Goal: Information Seeking & Learning: Learn about a topic

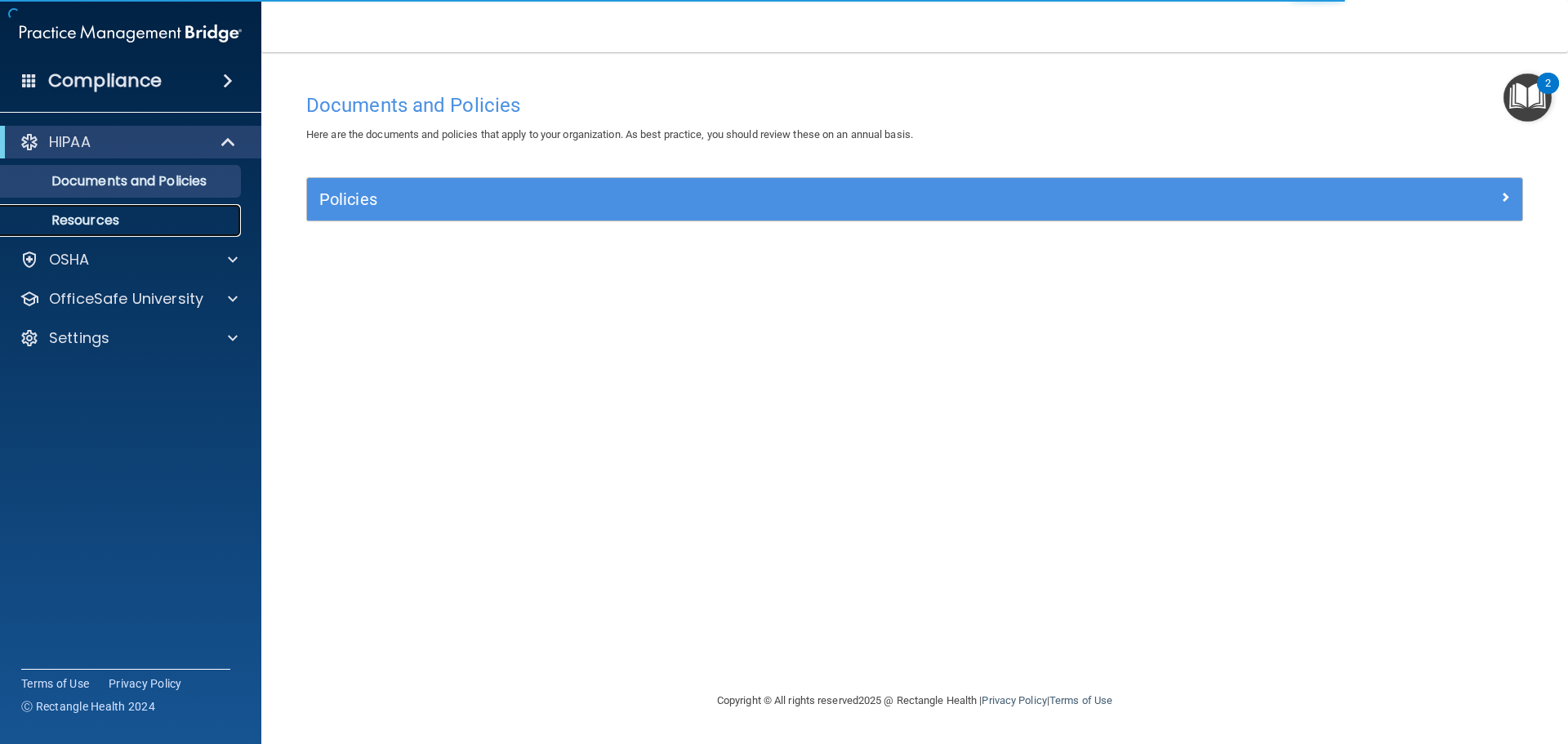
click at [100, 224] on p "Resources" at bounding box center [122, 221] width 223 height 16
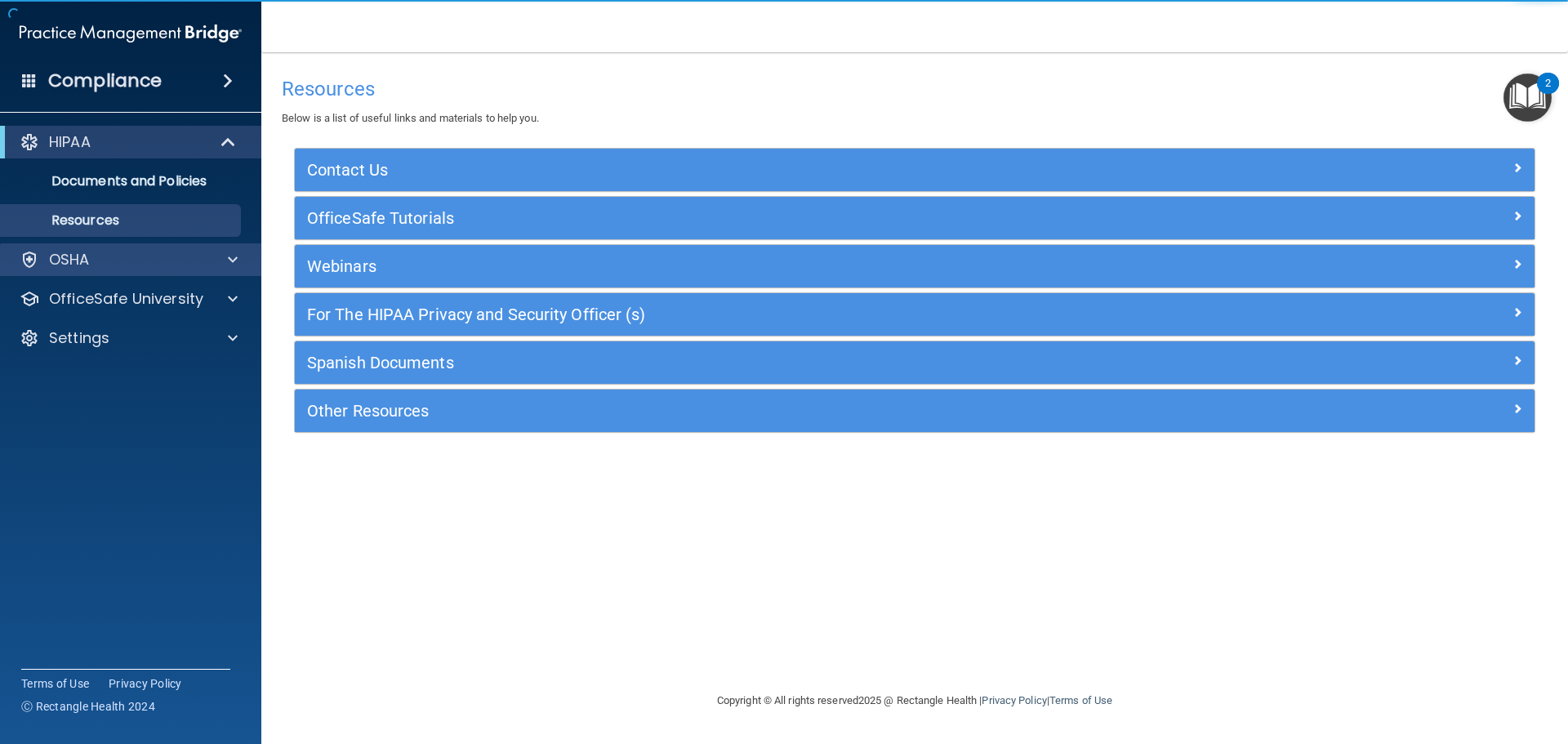
click at [85, 273] on div "OSHA" at bounding box center [131, 260] width 262 height 33
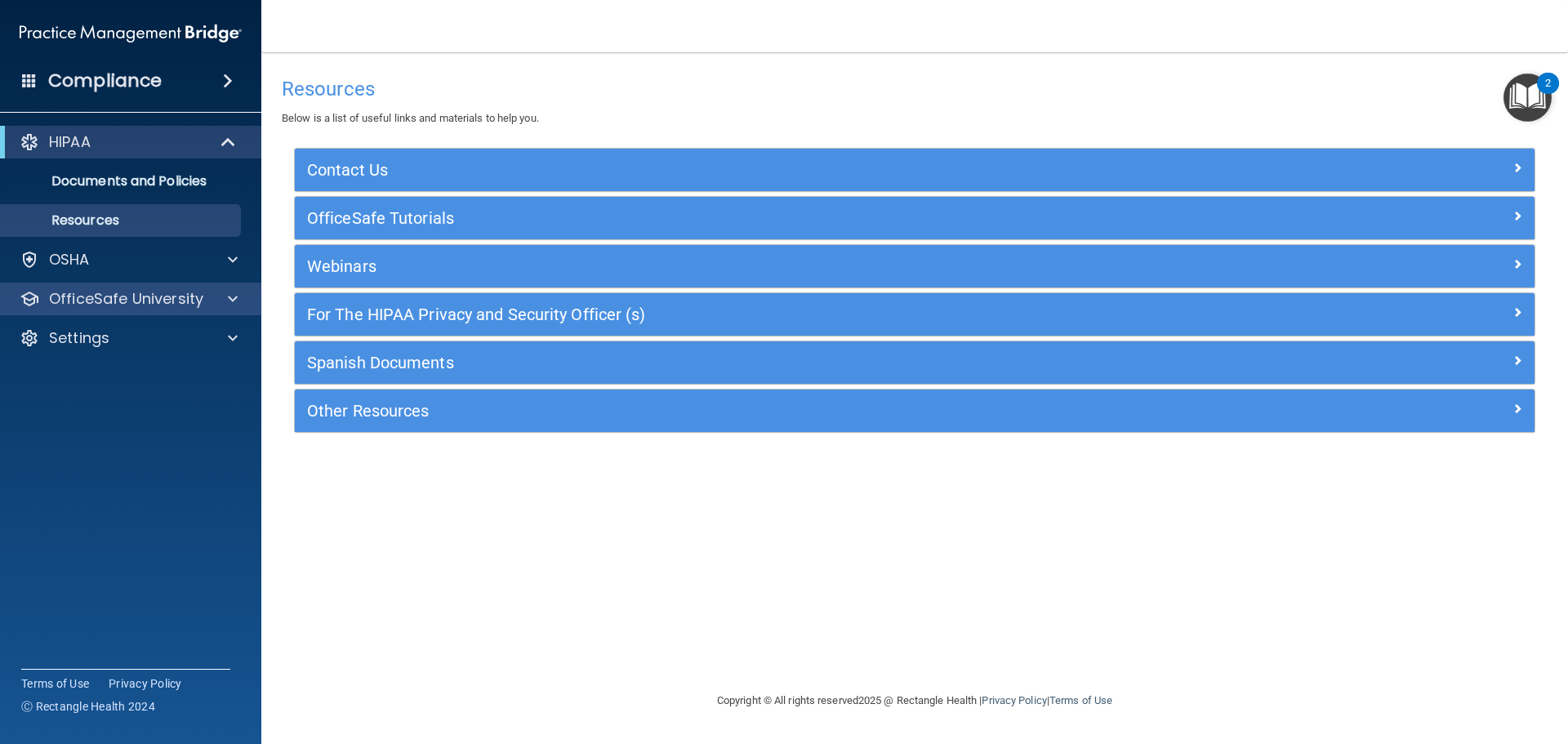
click at [99, 287] on div "OfficeSafe University" at bounding box center [131, 299] width 262 height 33
click at [228, 300] on span at bounding box center [233, 299] width 10 height 20
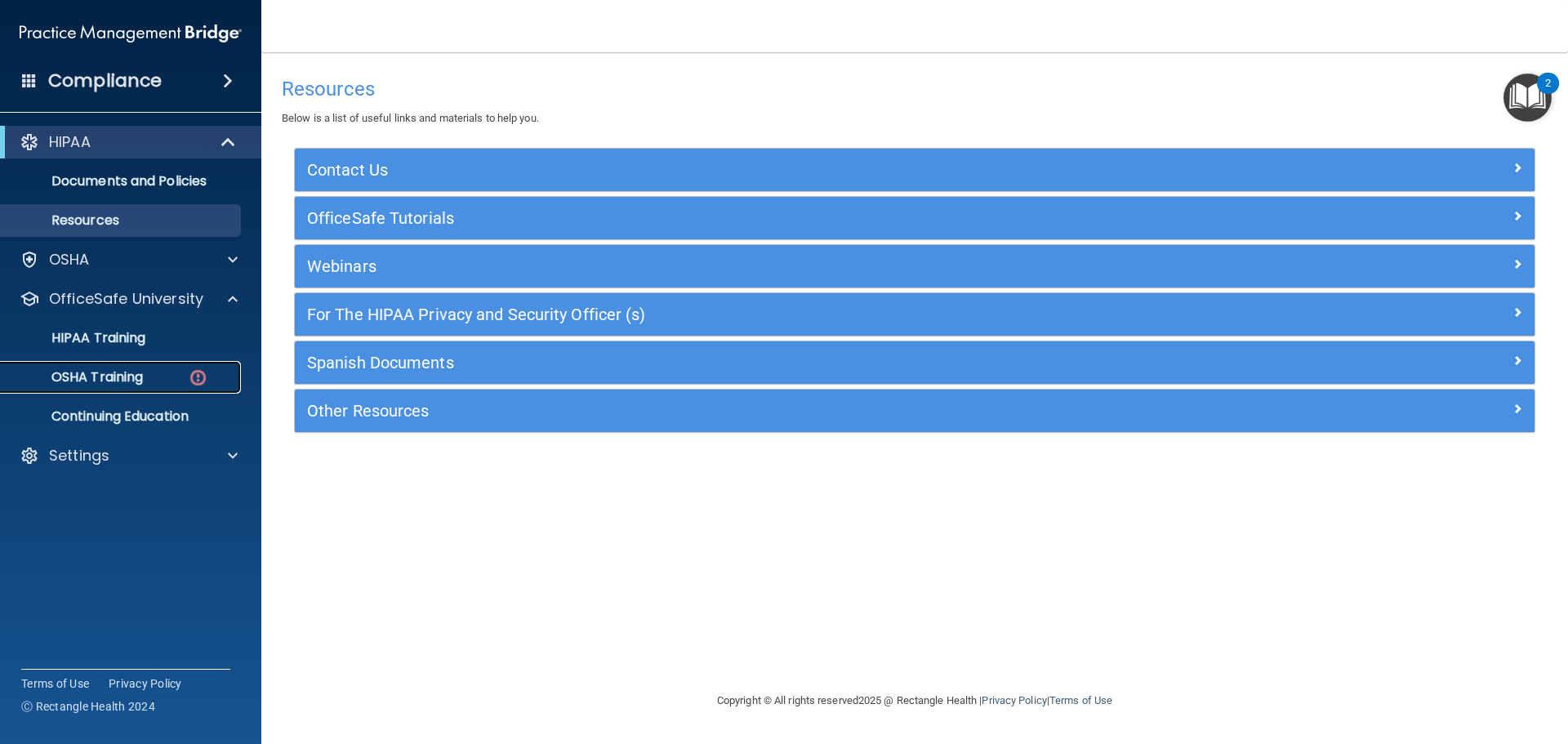
click at [156, 381] on div "OSHA Training" at bounding box center [122, 377] width 223 height 16
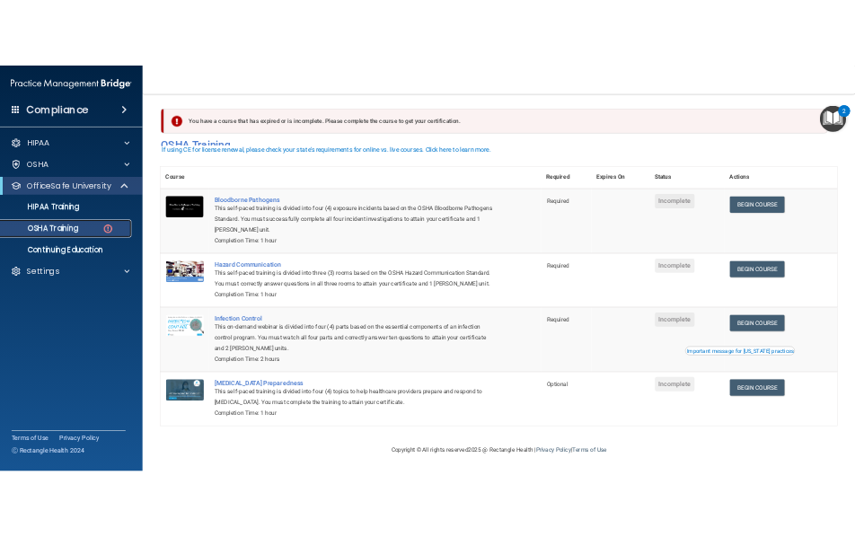
scroll to position [30, 0]
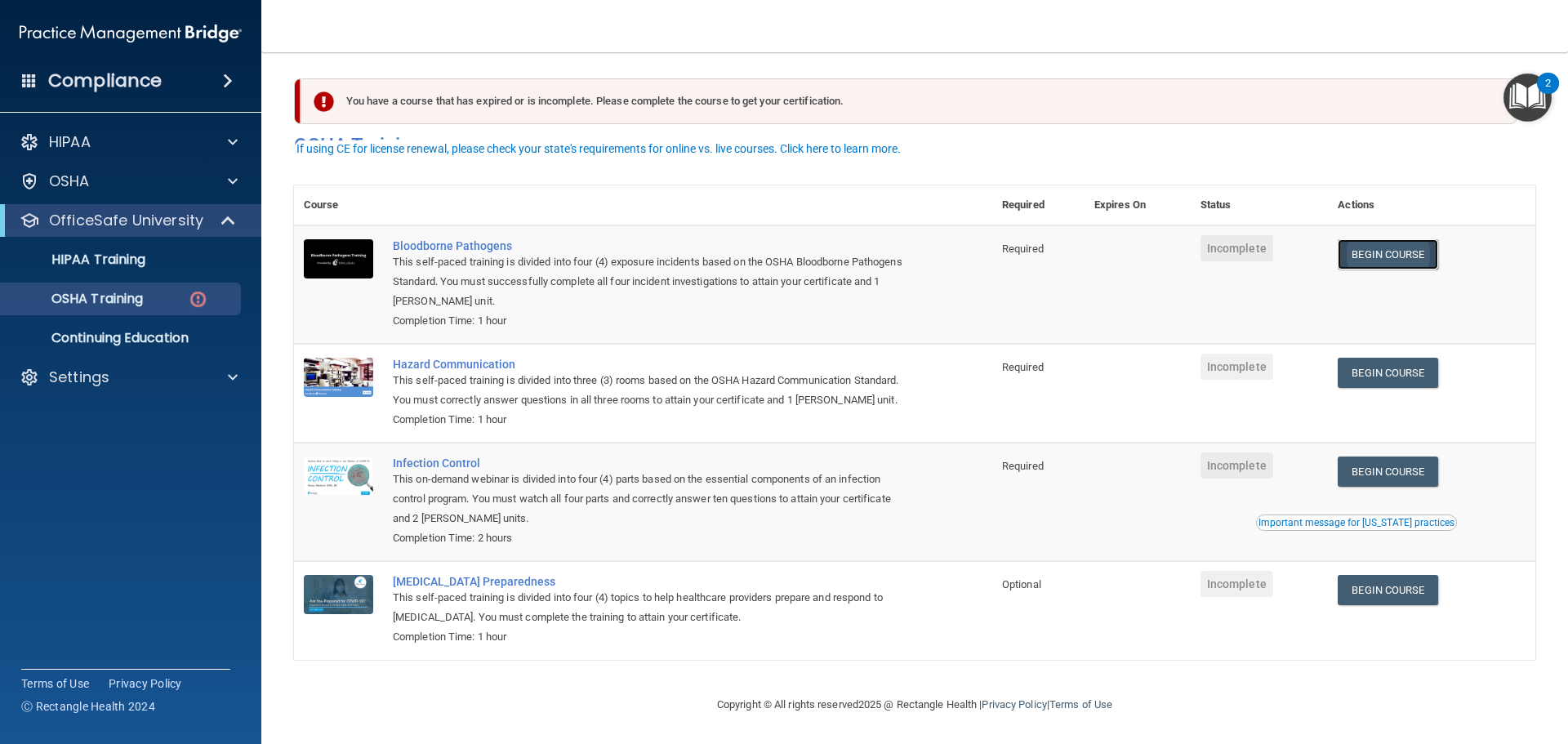
click at [1389, 239] on link "Begin Course" at bounding box center [1388, 253] width 100 height 30
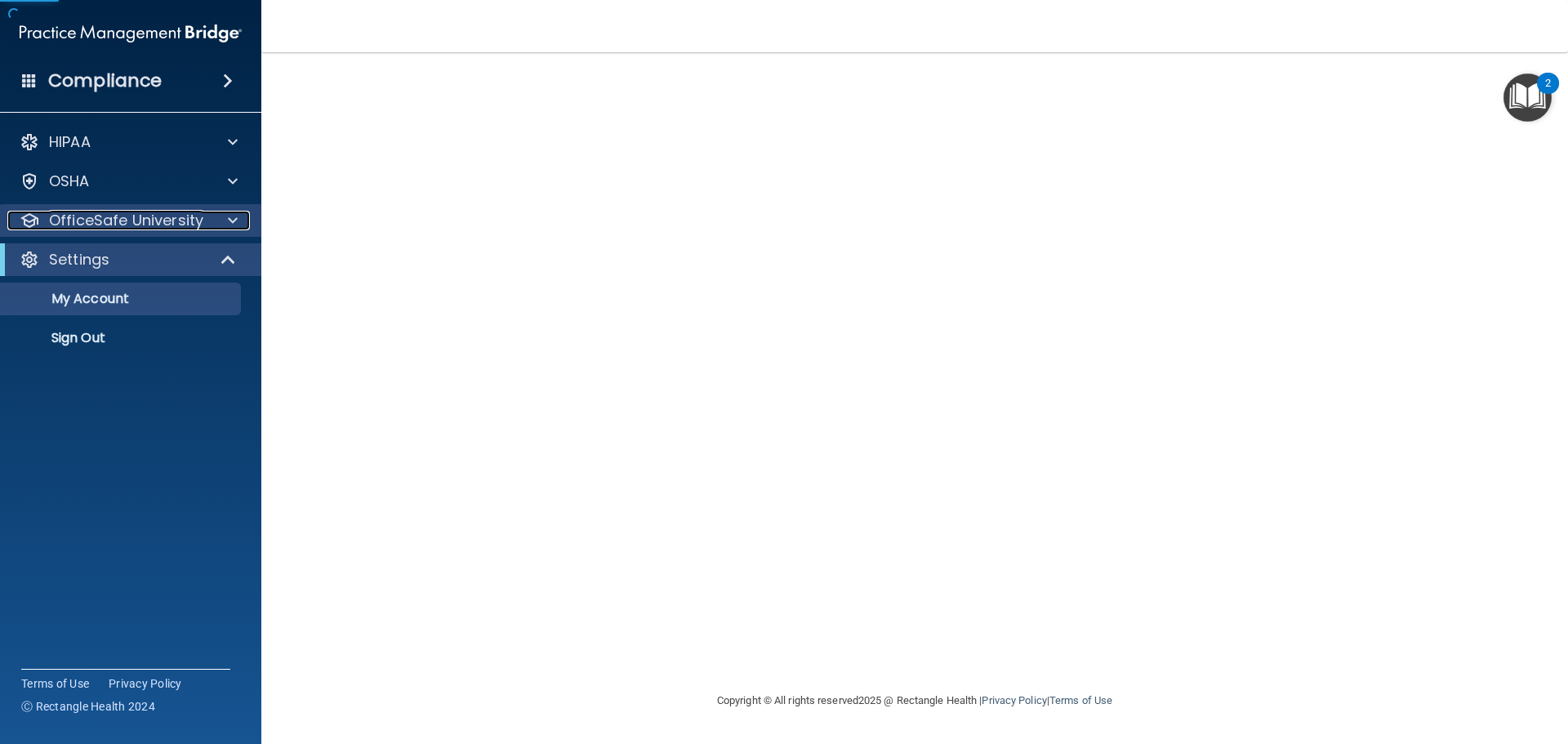
click at [113, 221] on p "OfficeSafe University" at bounding box center [126, 221] width 155 height 20
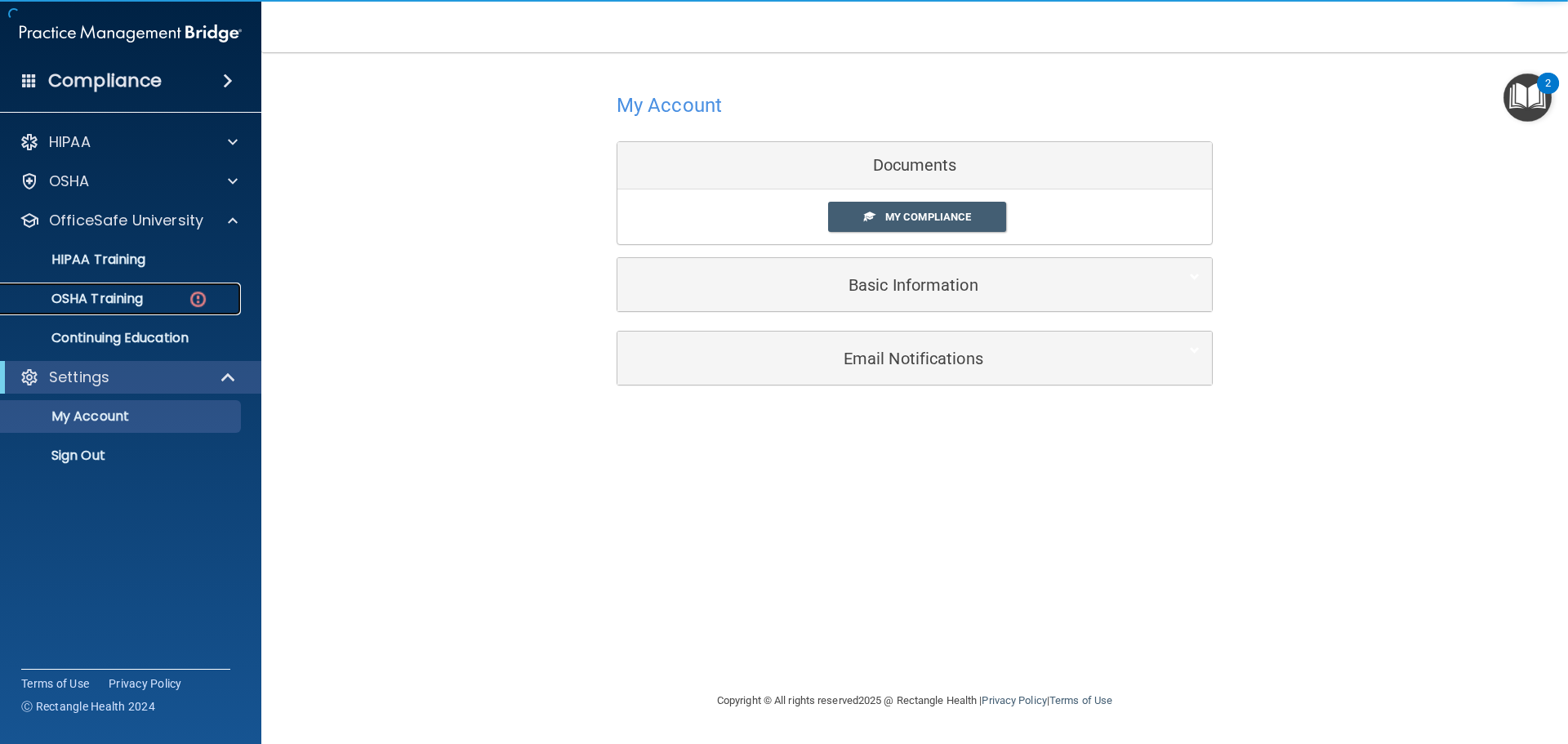
click at [114, 301] on p "OSHA Training" at bounding box center [77, 299] width 133 height 16
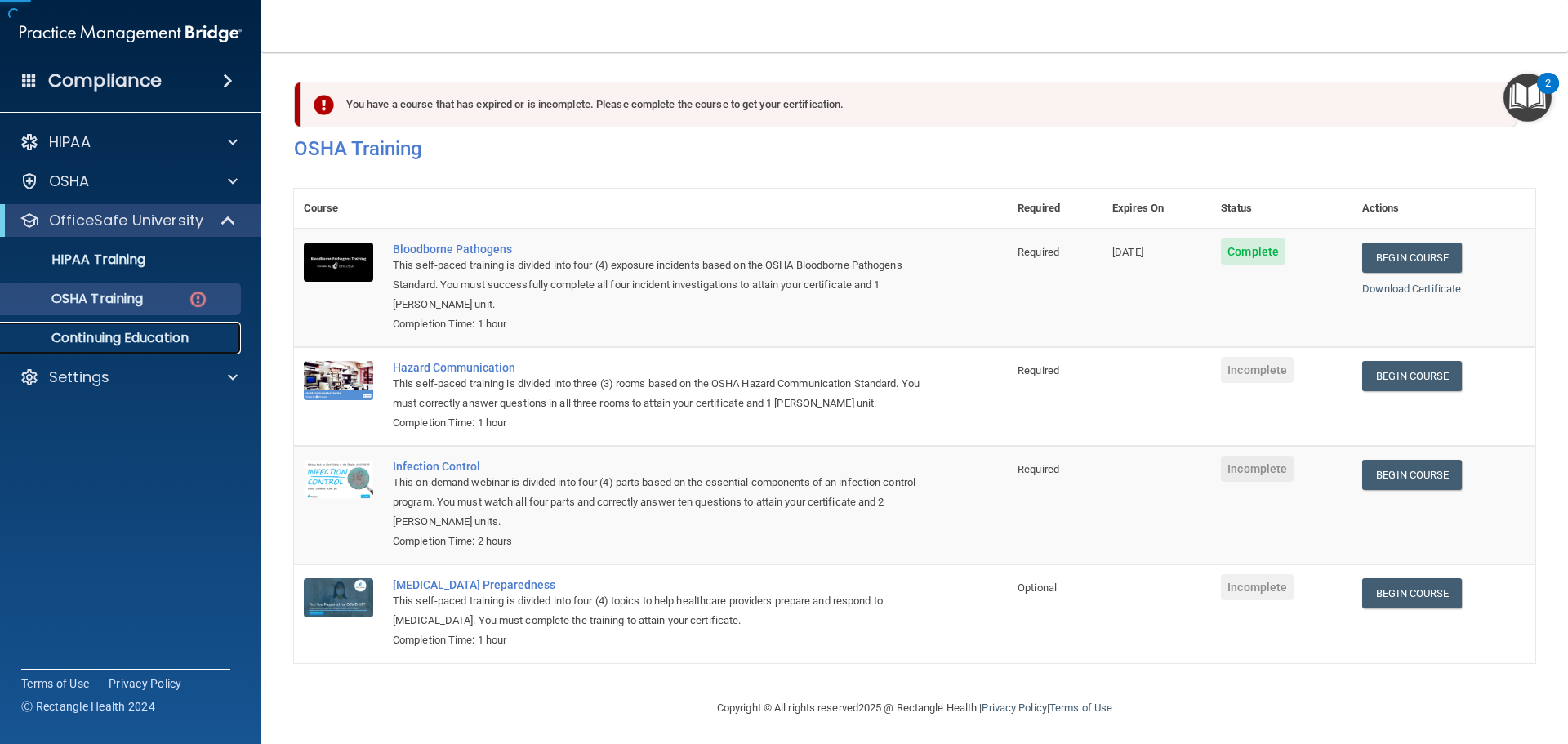
click at [122, 322] on link "Continuing Education" at bounding box center [112, 338] width 257 height 33
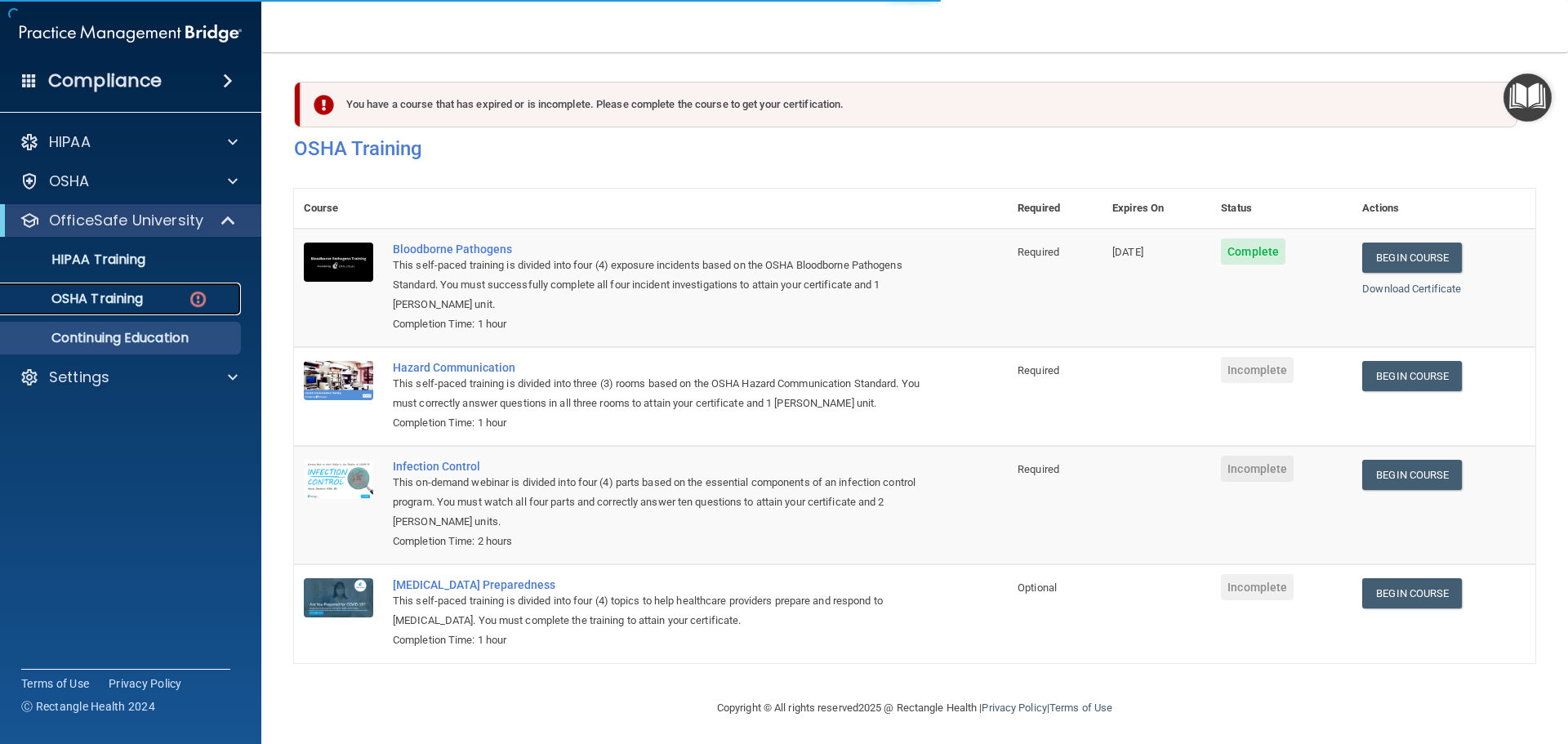
click at [124, 310] on link "OSHA Training" at bounding box center [112, 299] width 257 height 33
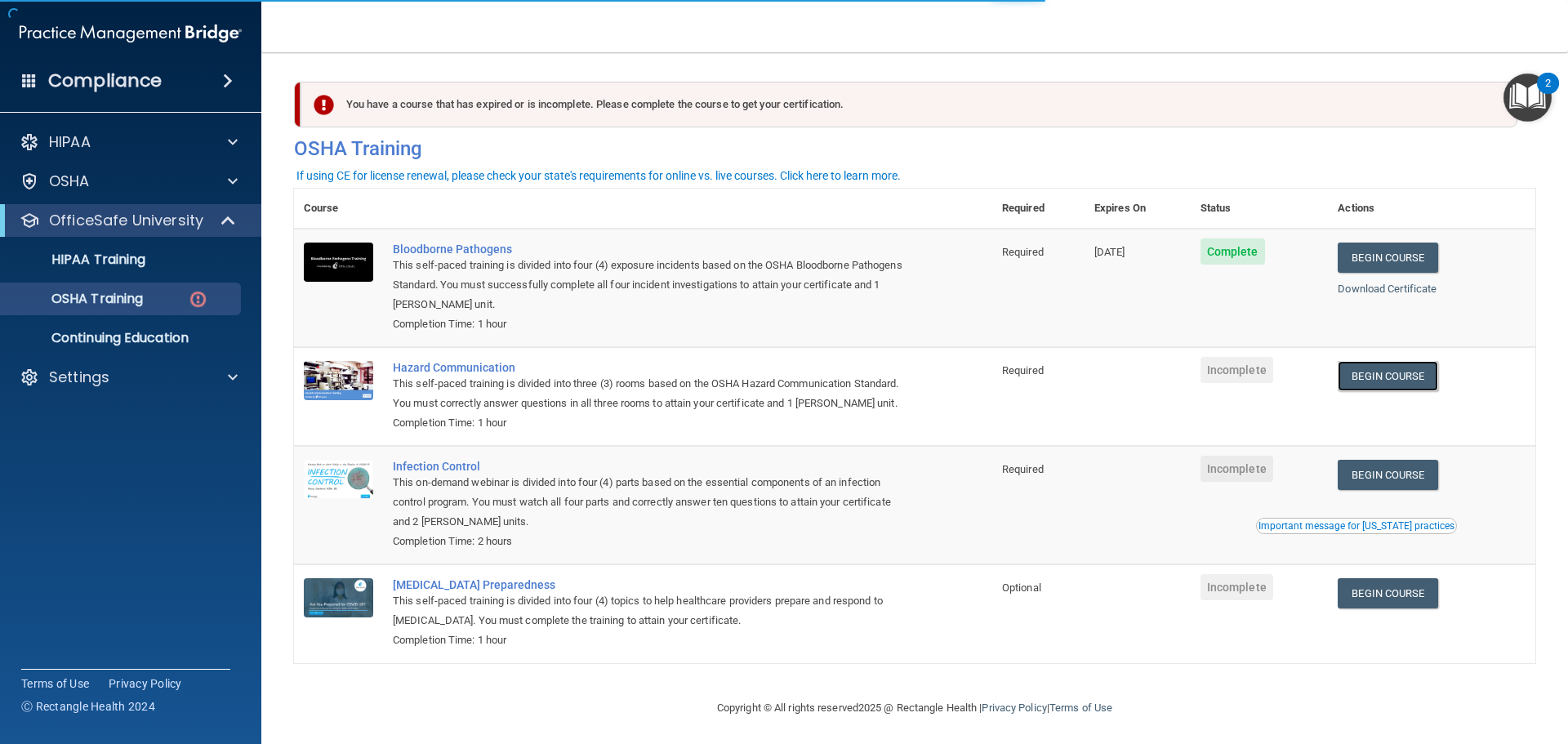
click at [1394, 375] on link "Begin Course" at bounding box center [1388, 375] width 100 height 30
click at [1370, 490] on link "Begin Course" at bounding box center [1388, 474] width 100 height 30
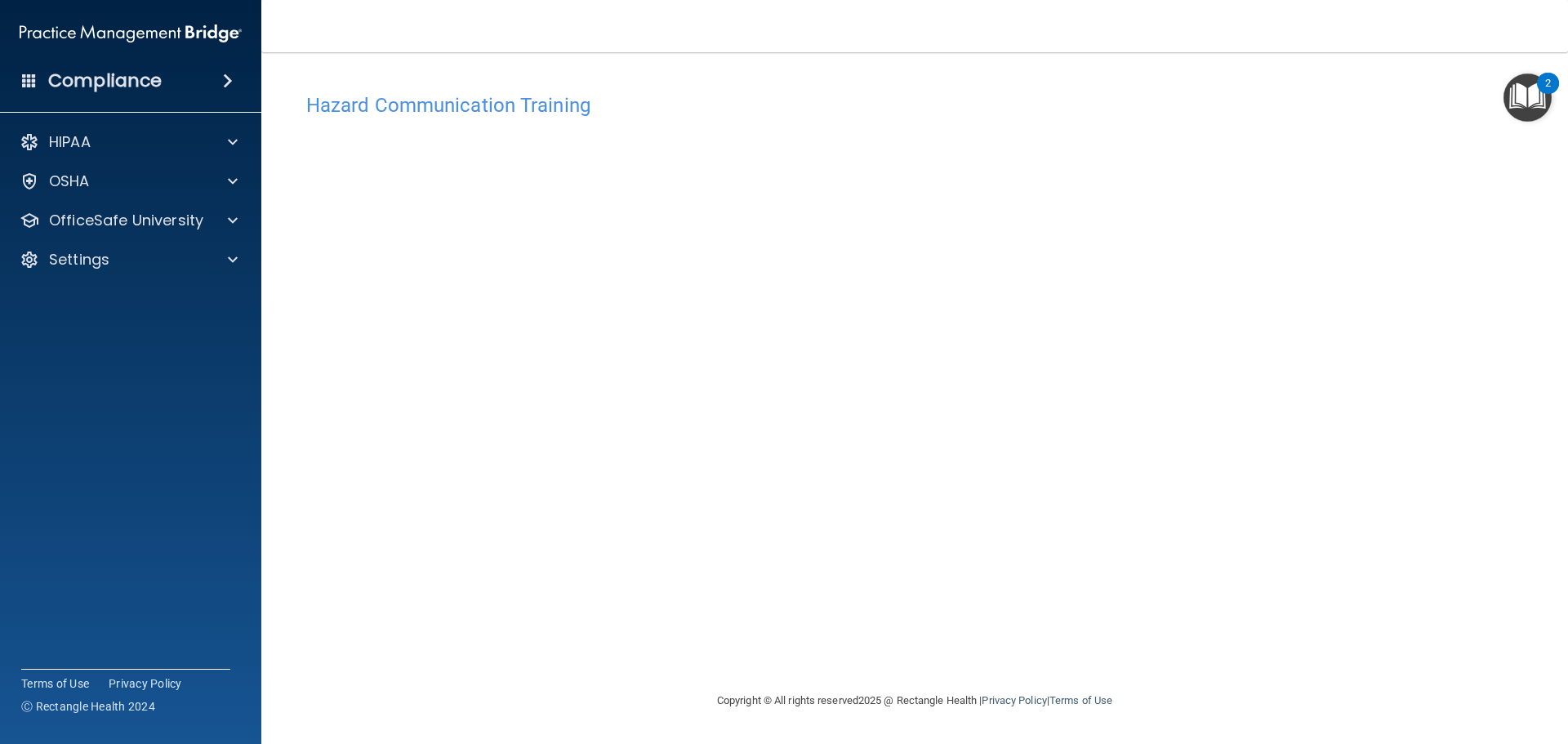
click at [300, 281] on main "Hazard Communication Training This course doesn’t expire until . Are you sure y…" at bounding box center [915, 398] width 1307 height 691
click at [1123, 110] on h4 "Hazard Communication Training" at bounding box center [914, 104] width 1217 height 21
click at [1521, 94] on img "Open Resource Center, 2 new notifications" at bounding box center [1527, 97] width 48 height 48
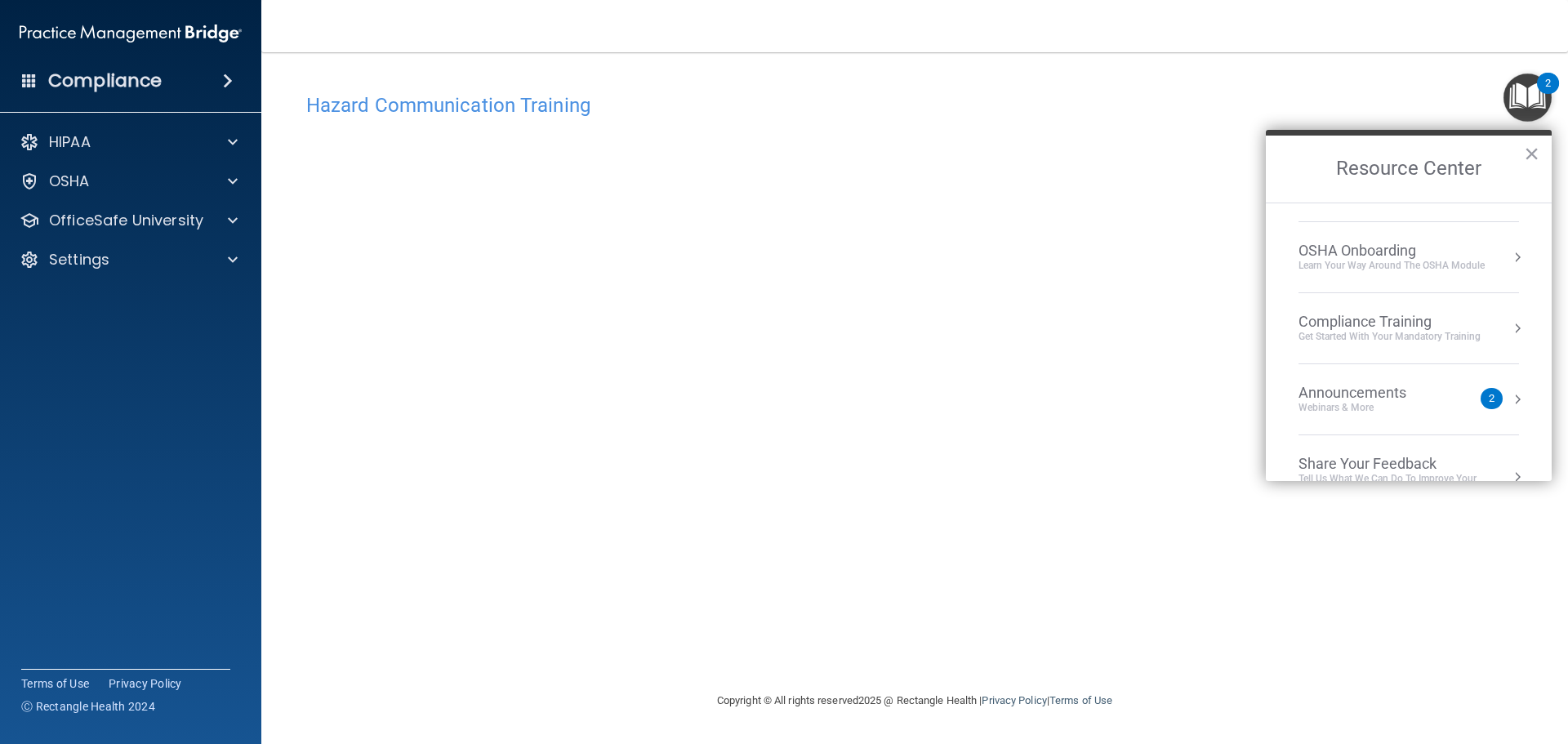
scroll to position [92, 0]
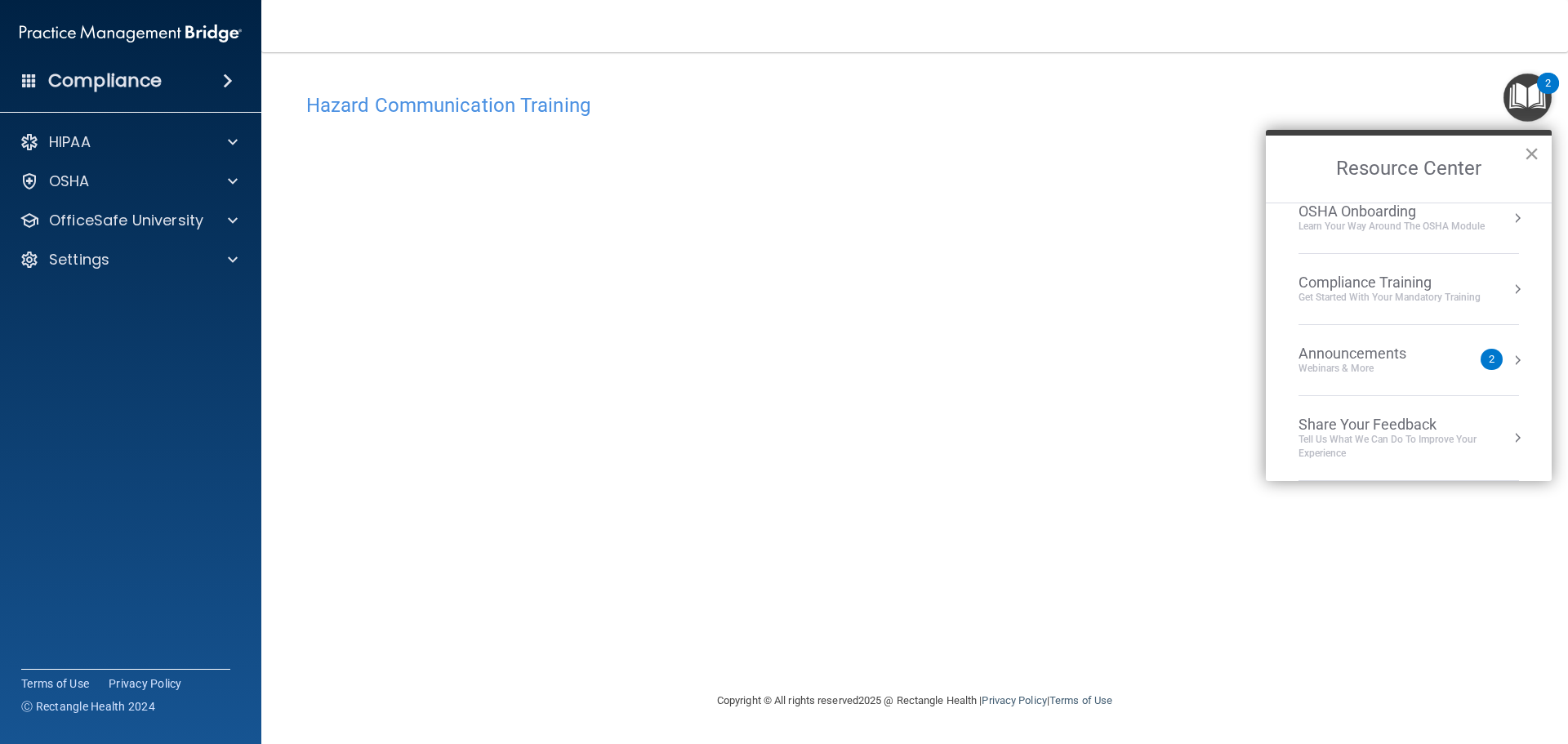
click at [1525, 161] on button "×" at bounding box center [1532, 154] width 15 height 26
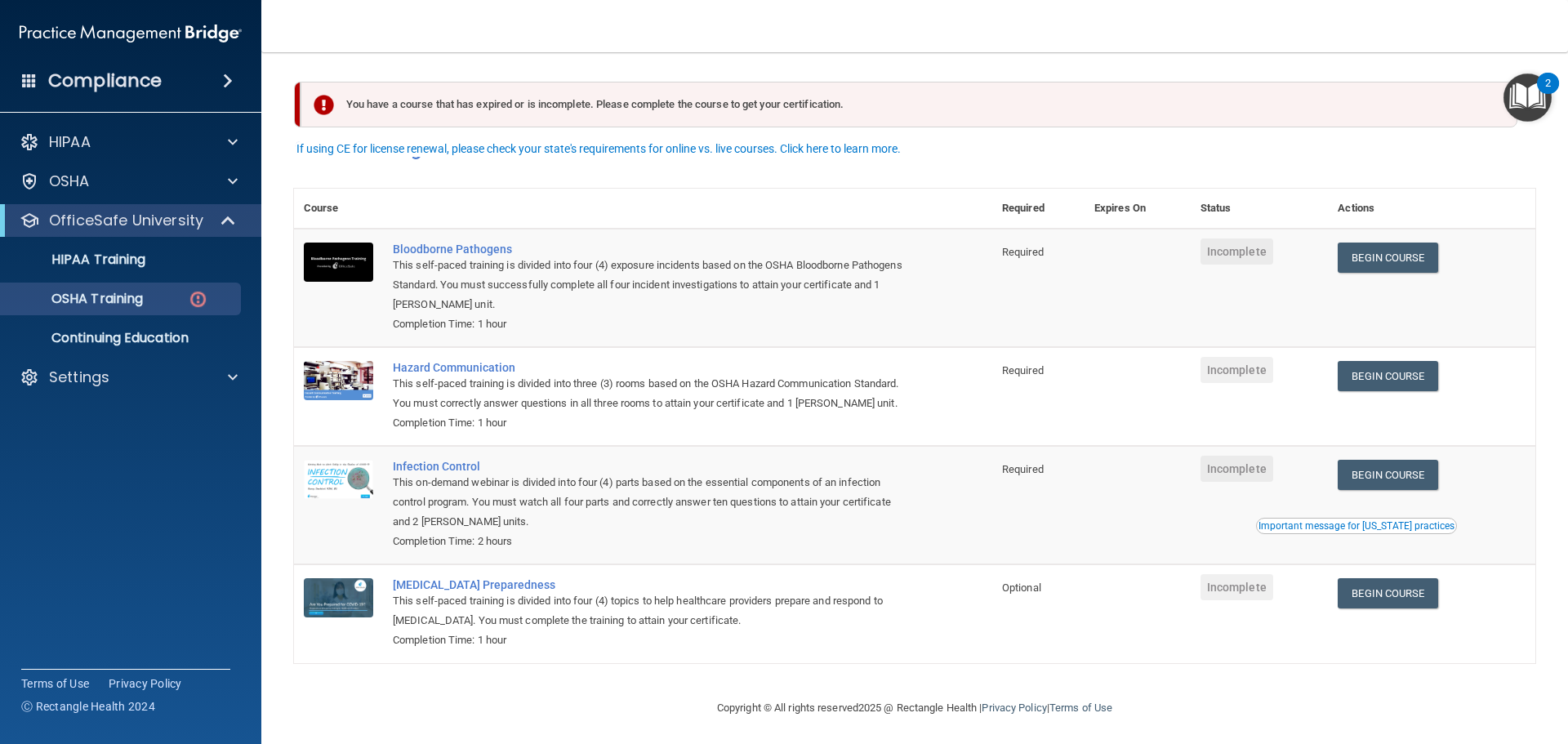
scroll to position [27, 0]
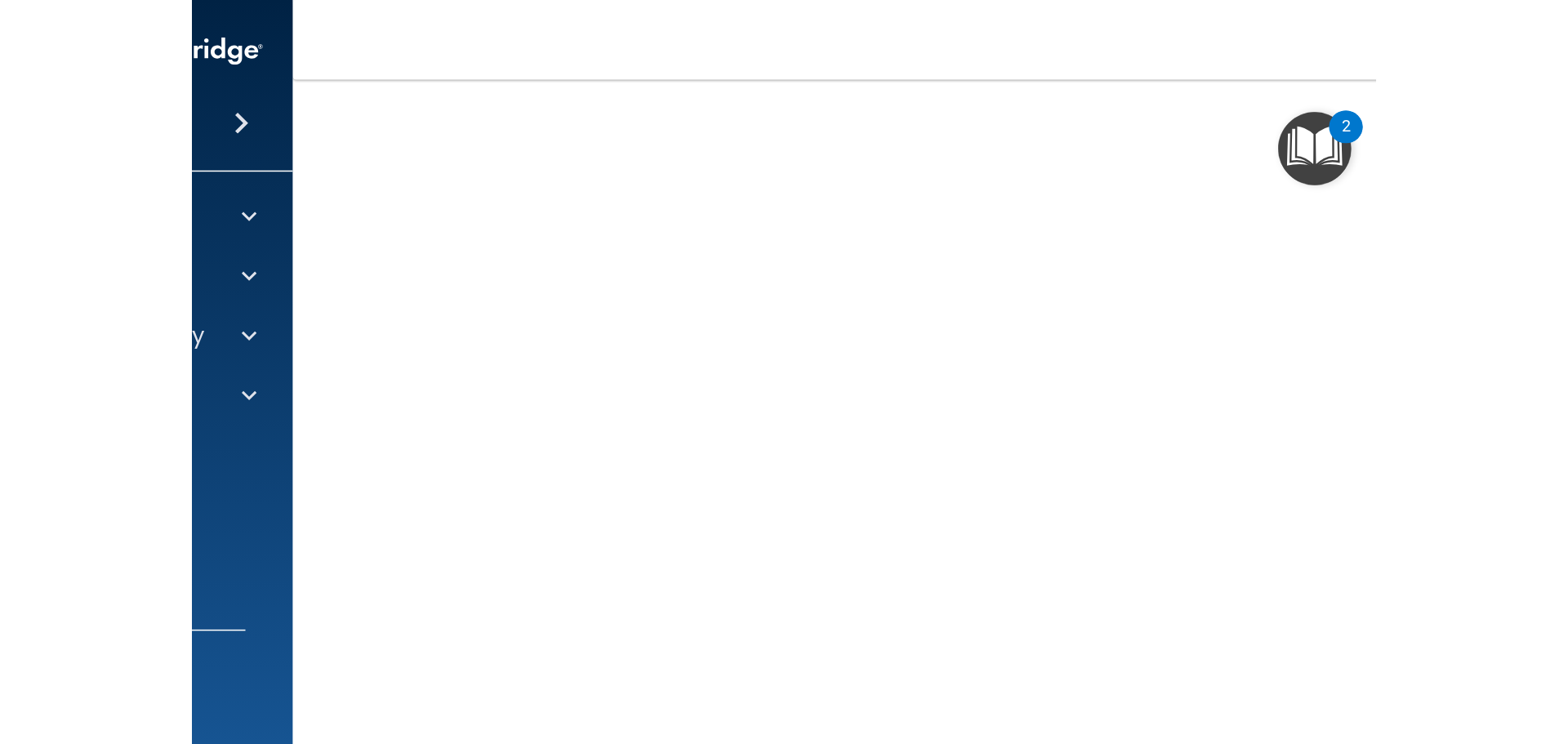
scroll to position [211, 0]
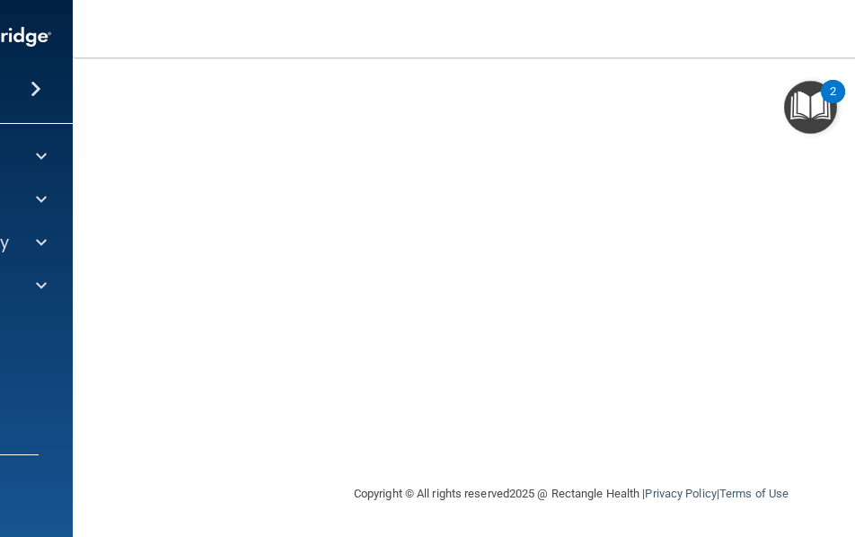
click at [181, 483] on footer "Copyright © All rights reserved 2025 @ Rectangle Health | Privacy Policy | Term…" at bounding box center [571, 492] width 925 height 54
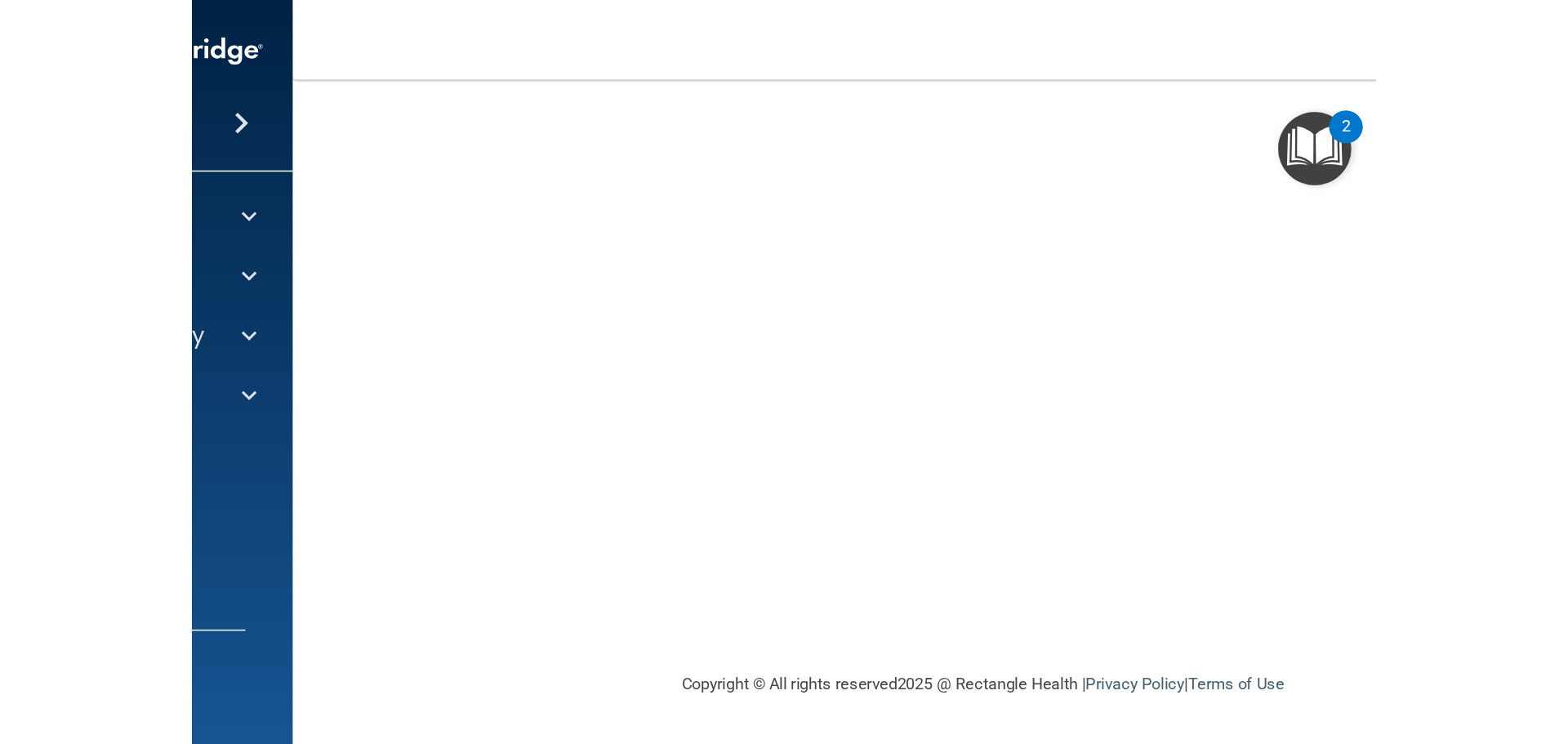
scroll to position [0, 0]
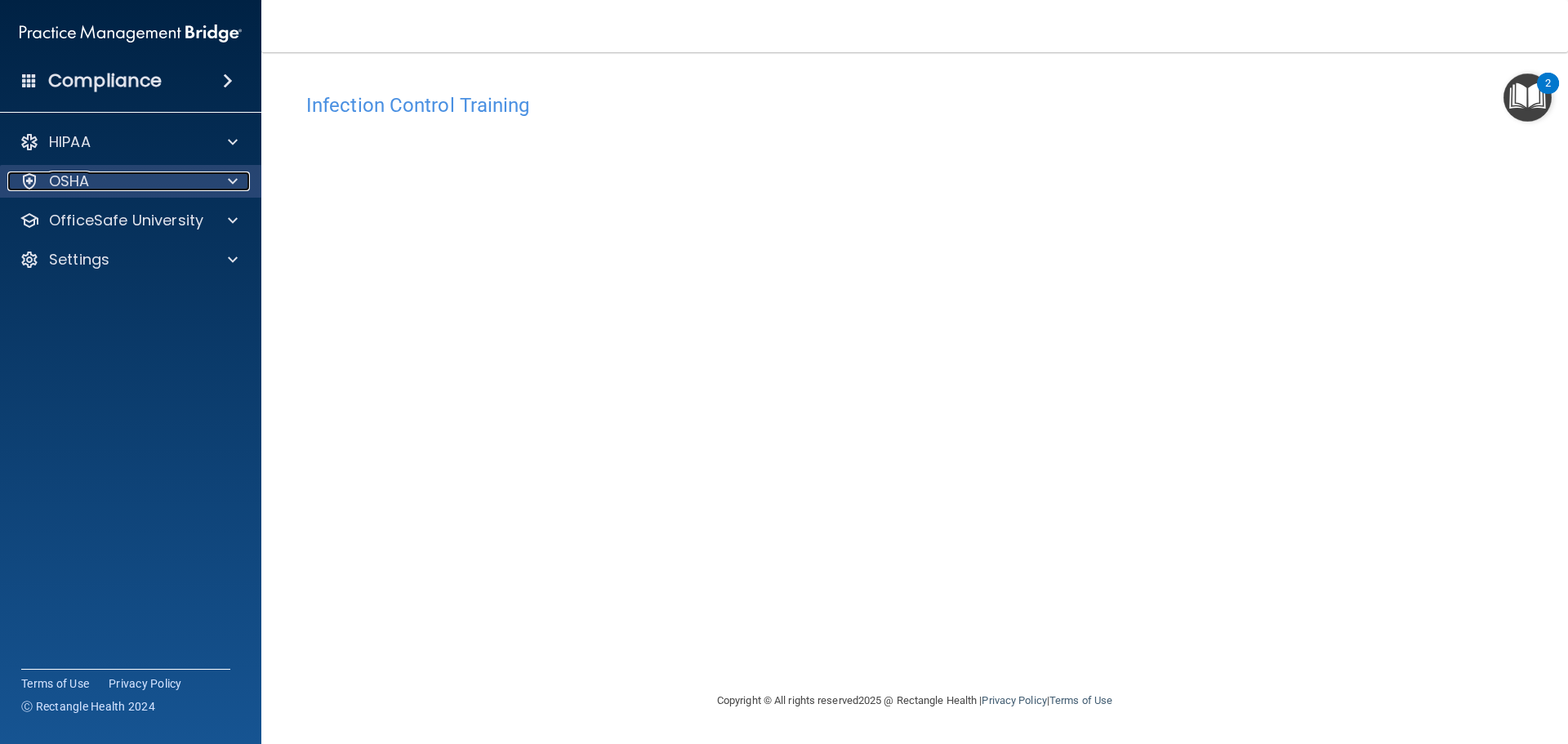
click at [87, 182] on p "OSHA" at bounding box center [69, 182] width 41 height 20
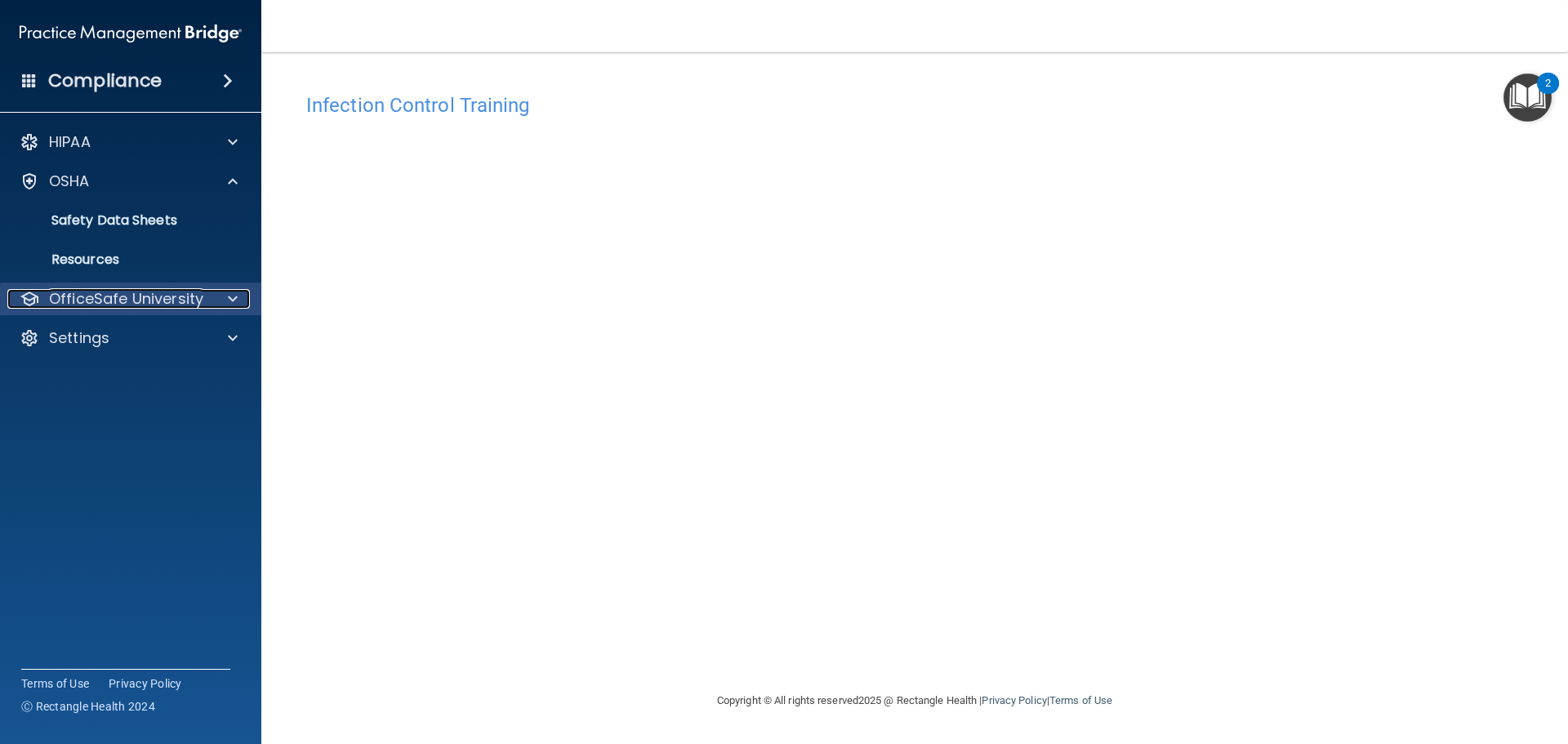
click at [80, 308] on p "OfficeSafe University" at bounding box center [126, 299] width 155 height 20
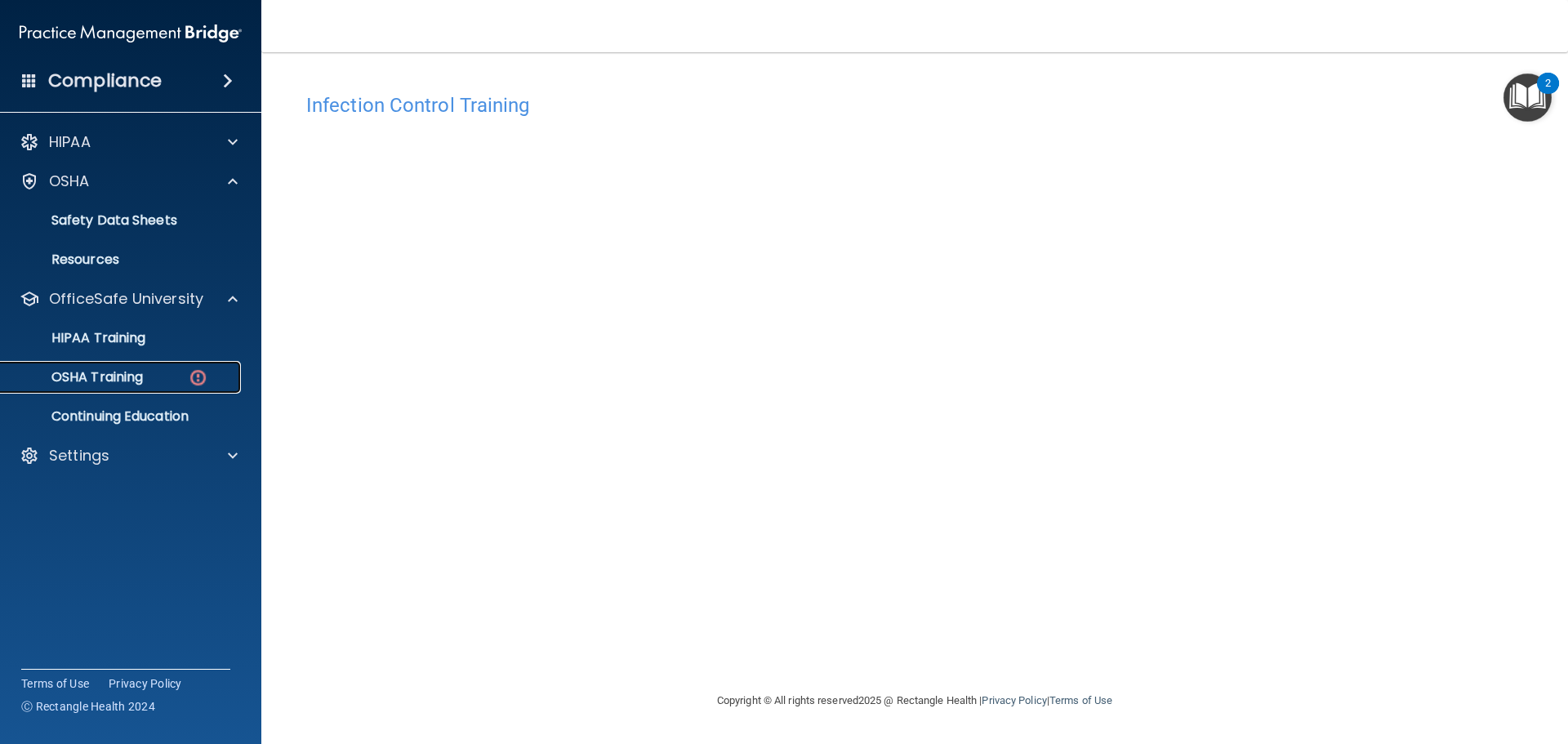
click at [117, 372] on p "OSHA Training" at bounding box center [77, 377] width 133 height 16
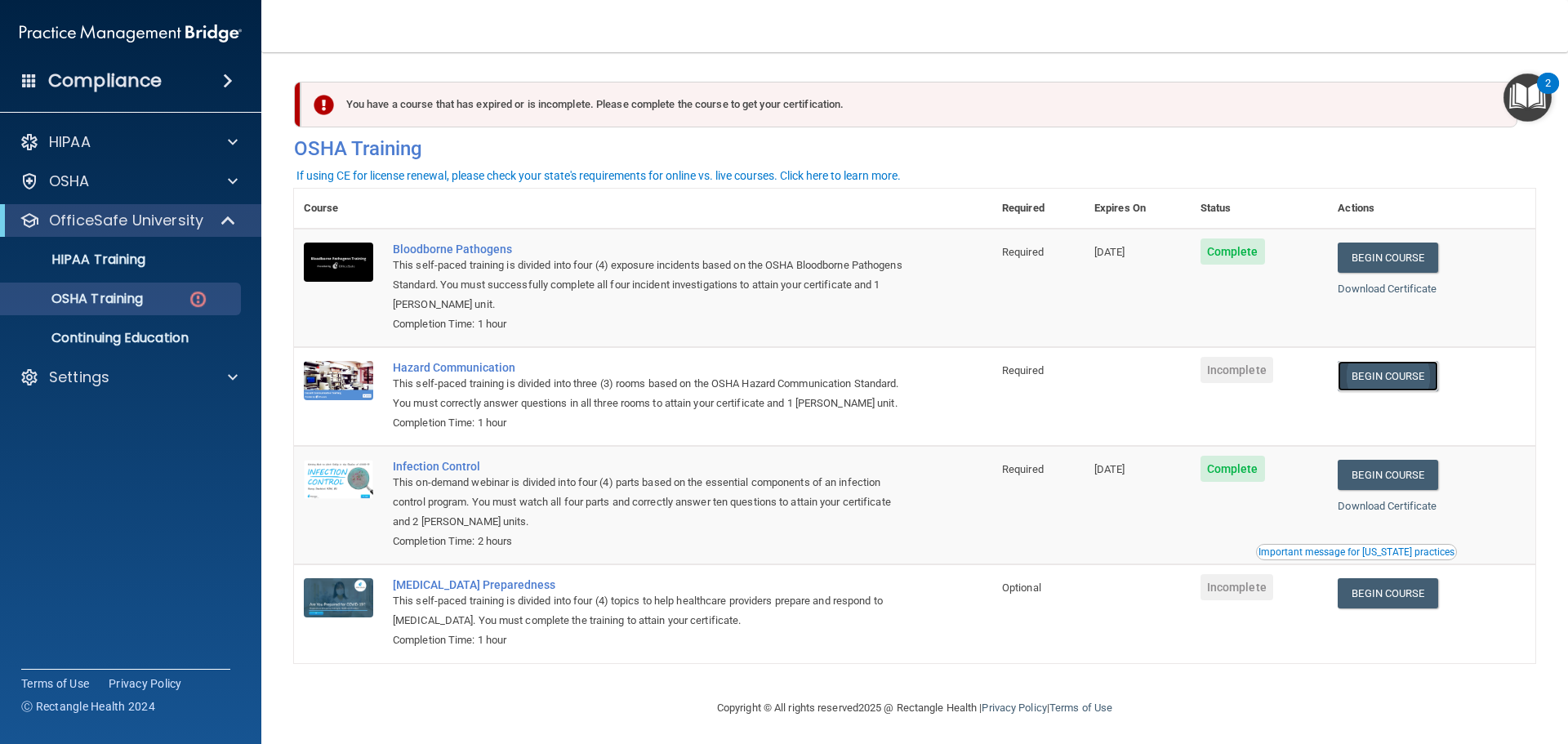
click at [1356, 373] on link "Begin Course" at bounding box center [1388, 375] width 100 height 30
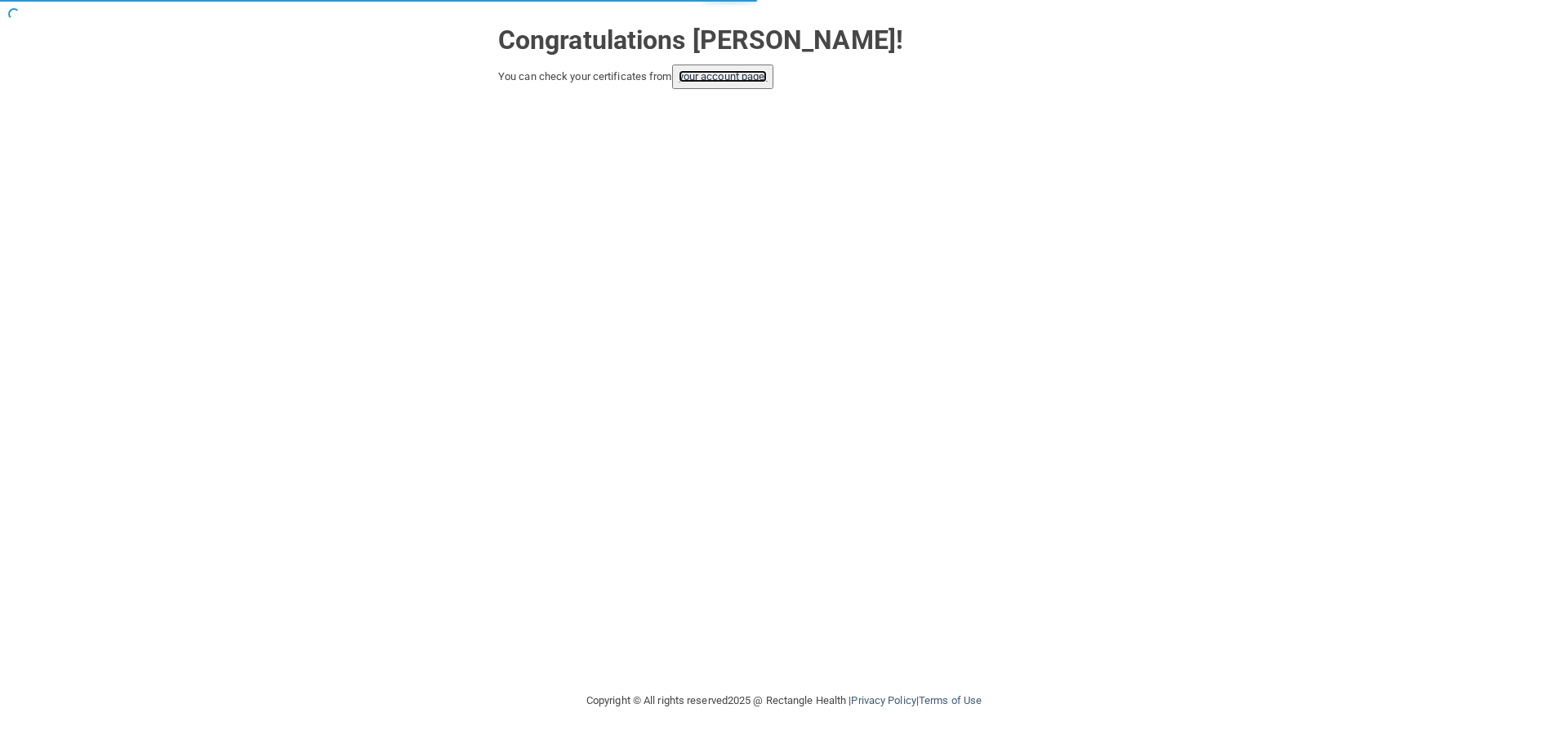
click at [727, 77] on link "your account page!" at bounding box center [724, 75] width 89 height 12
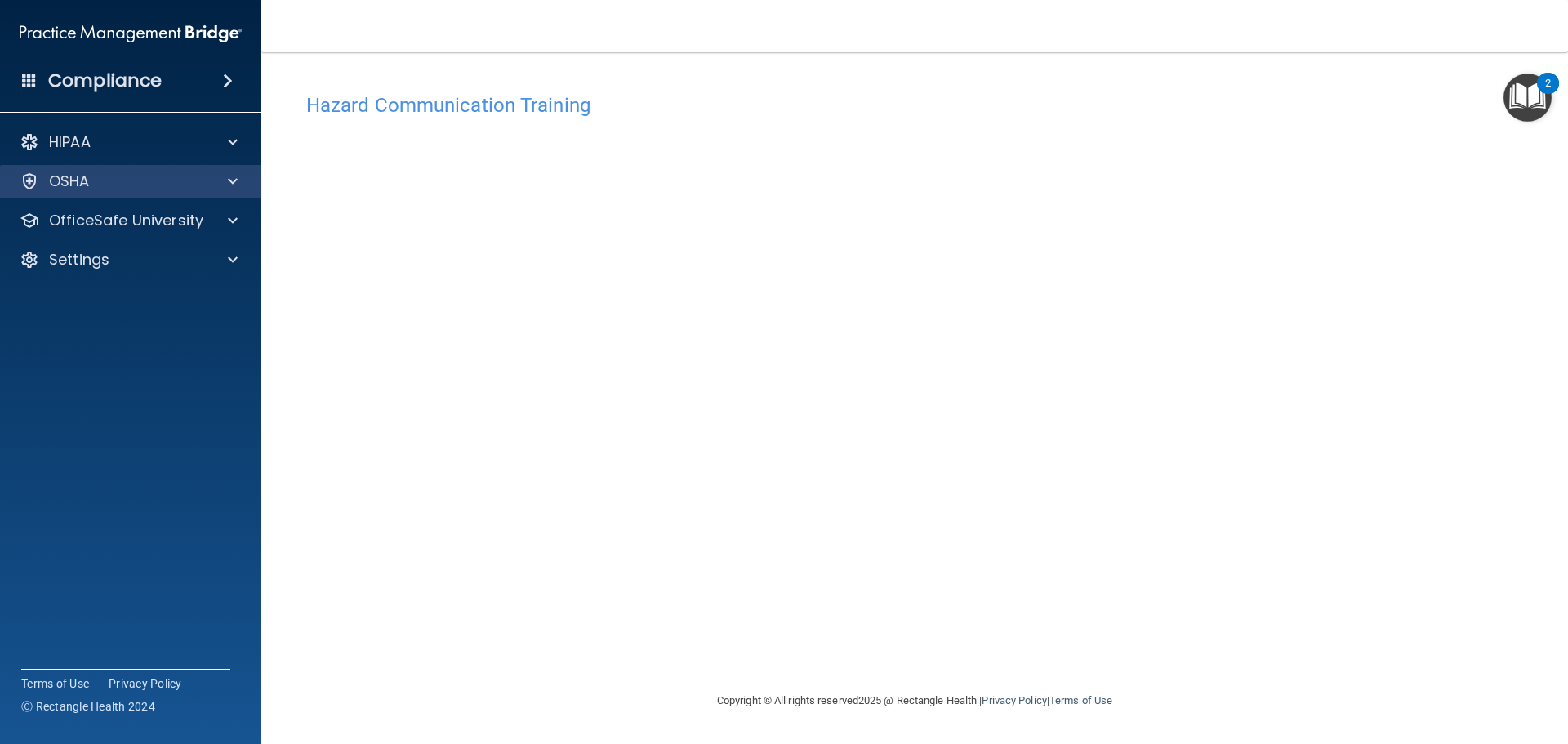
click at [80, 170] on div "OSHA" at bounding box center [131, 182] width 262 height 33
click at [237, 180] on div at bounding box center [230, 182] width 41 height 20
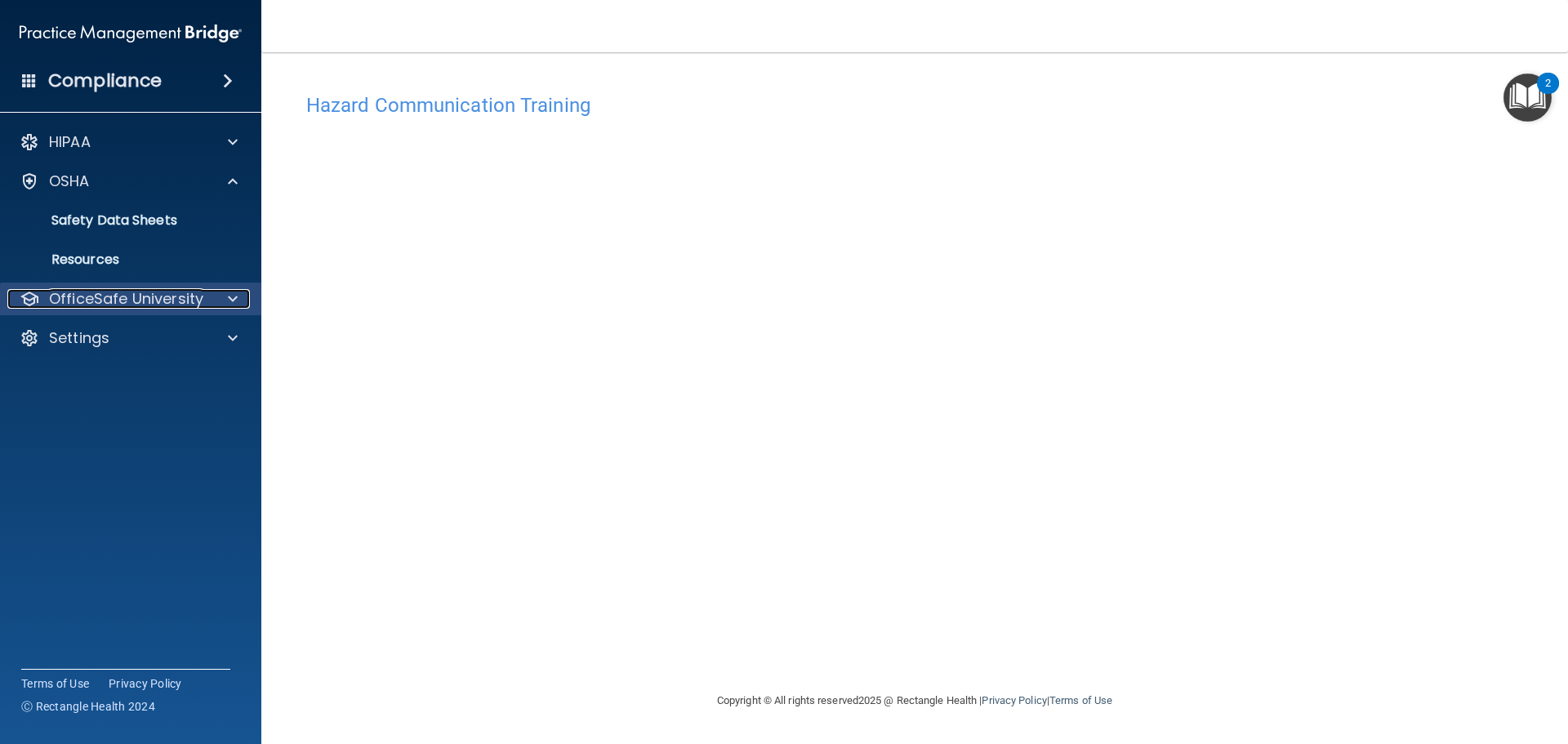
click at [215, 293] on div at bounding box center [230, 299] width 41 height 20
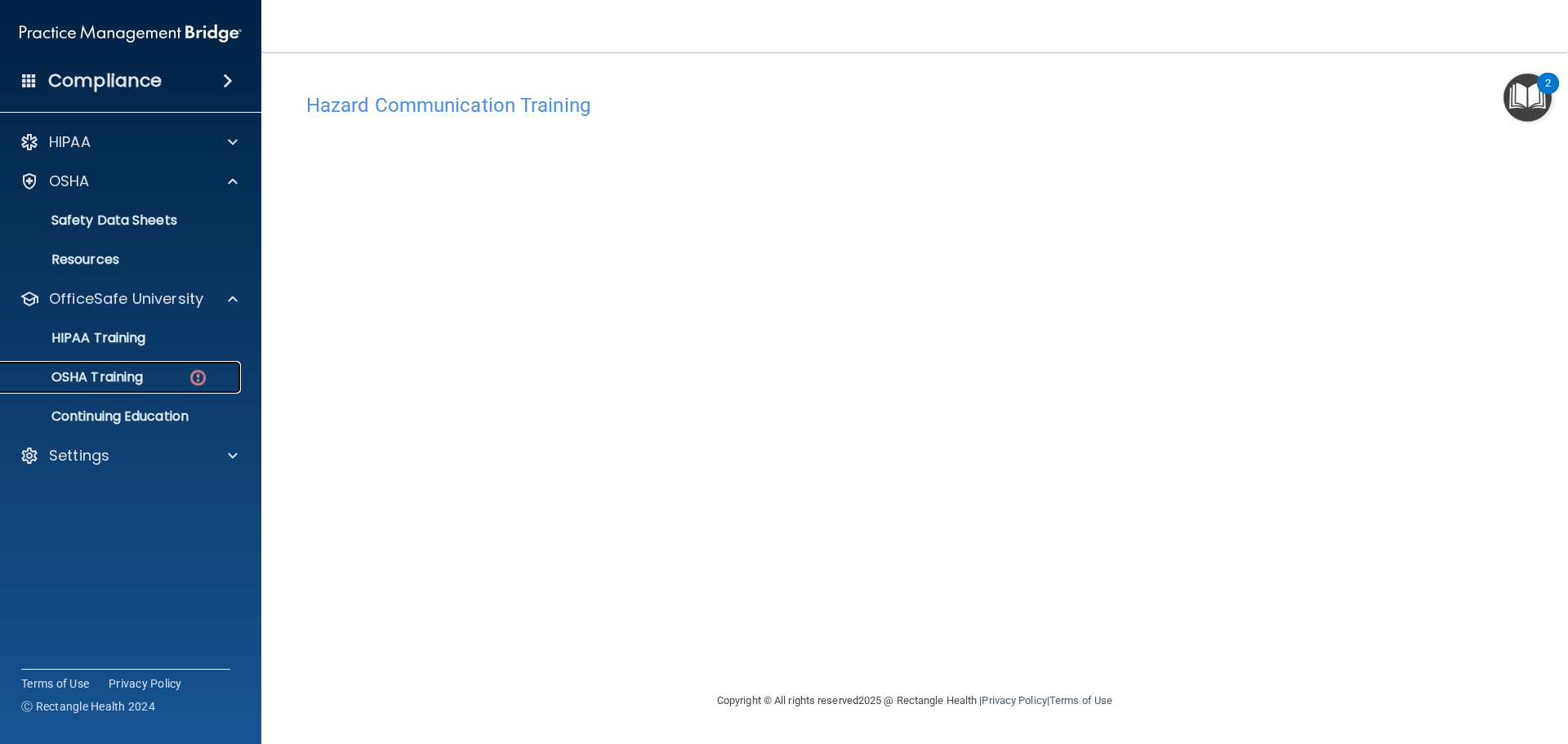
click at [106, 377] on p "OSHA Training" at bounding box center [77, 377] width 133 height 16
